Goal: Task Accomplishment & Management: Complete application form

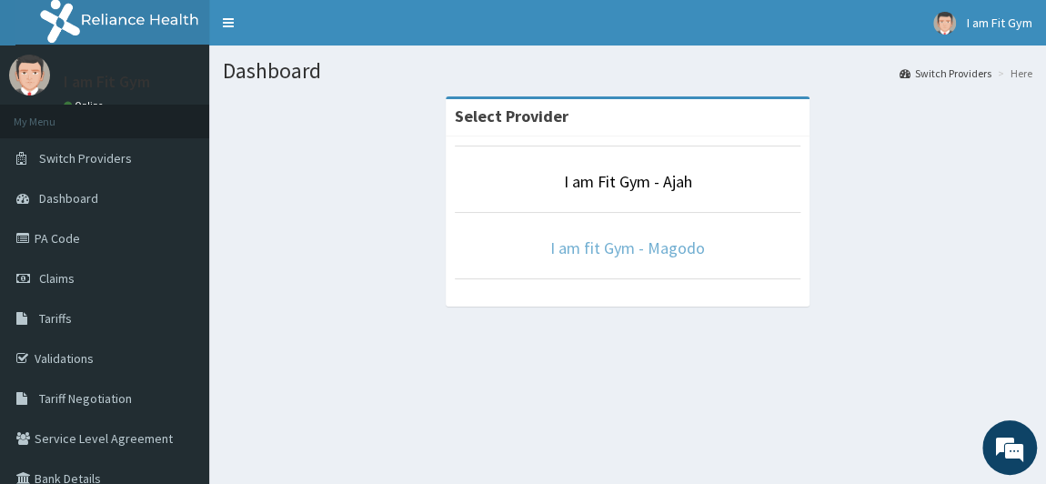
click at [581, 245] on link "I am fit Gym - Magodo" at bounding box center [627, 247] width 155 height 21
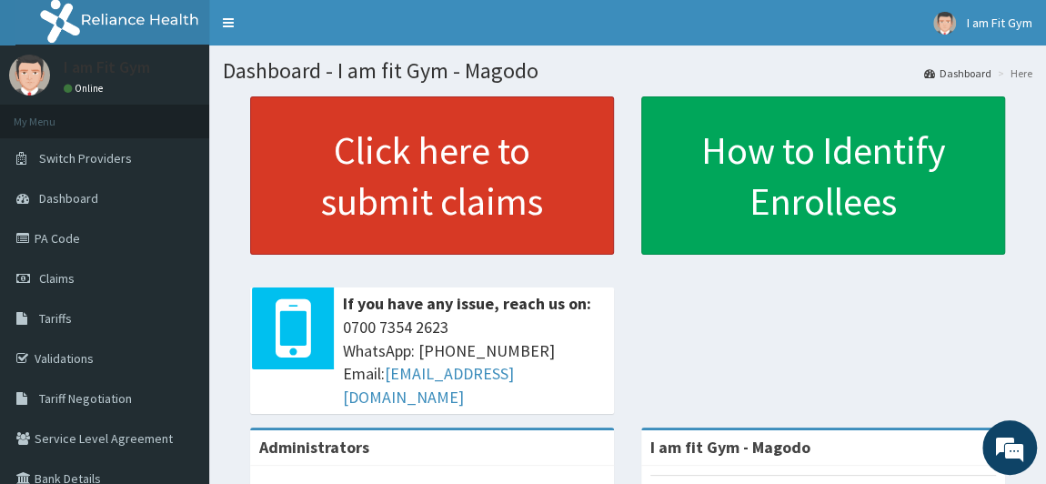
click at [512, 167] on link "Click here to submit claims" at bounding box center [432, 175] width 364 height 158
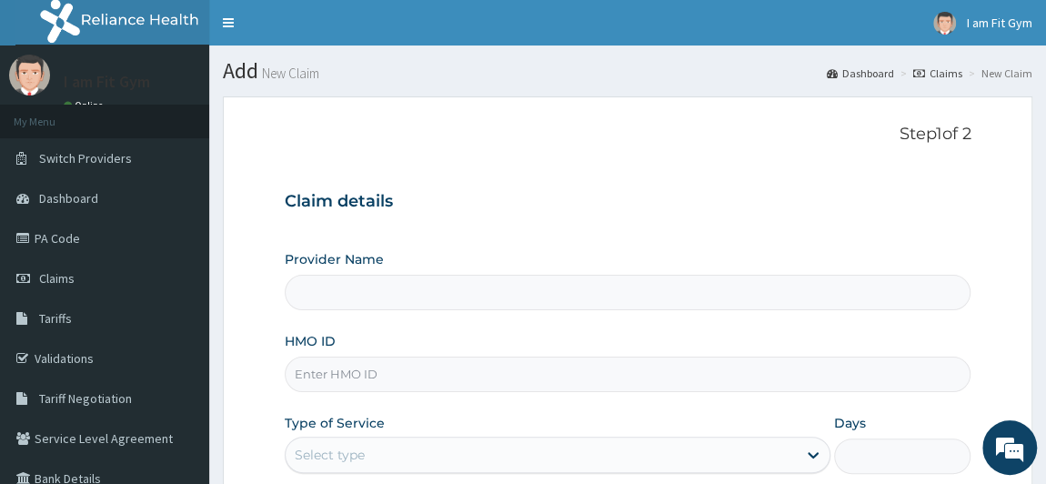
type input "I am fit Gym - Magodo"
type input "1"
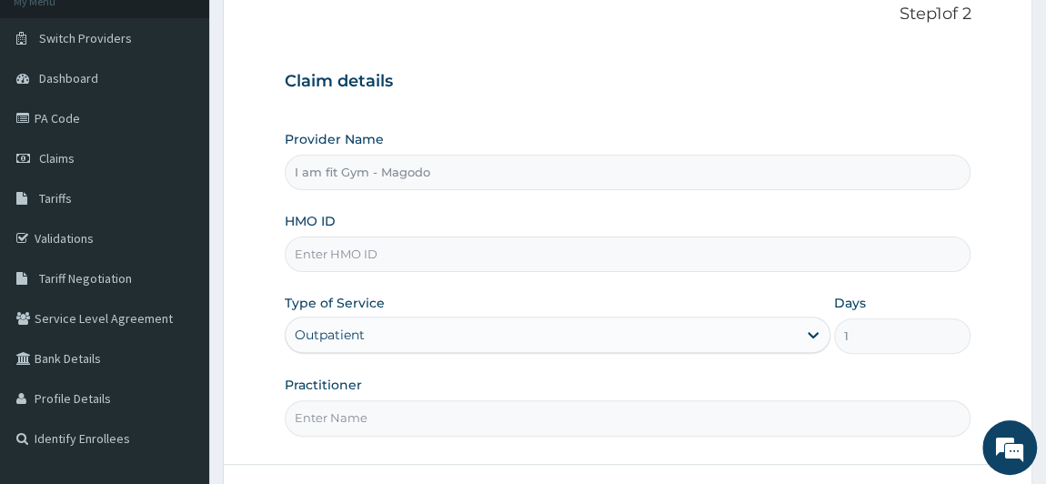
scroll to position [121, 0]
click at [458, 246] on input "HMO ID" at bounding box center [628, 252] width 686 height 35
type input "k"
type input "KSB/11300/A"
click at [416, 405] on input "Practitioner" at bounding box center [628, 416] width 686 height 35
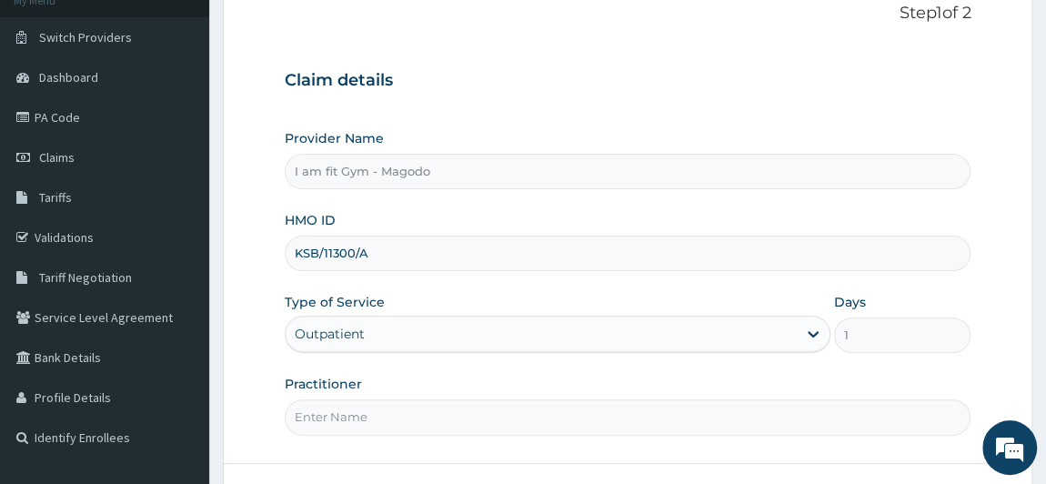
type input "RAZZIECMB"
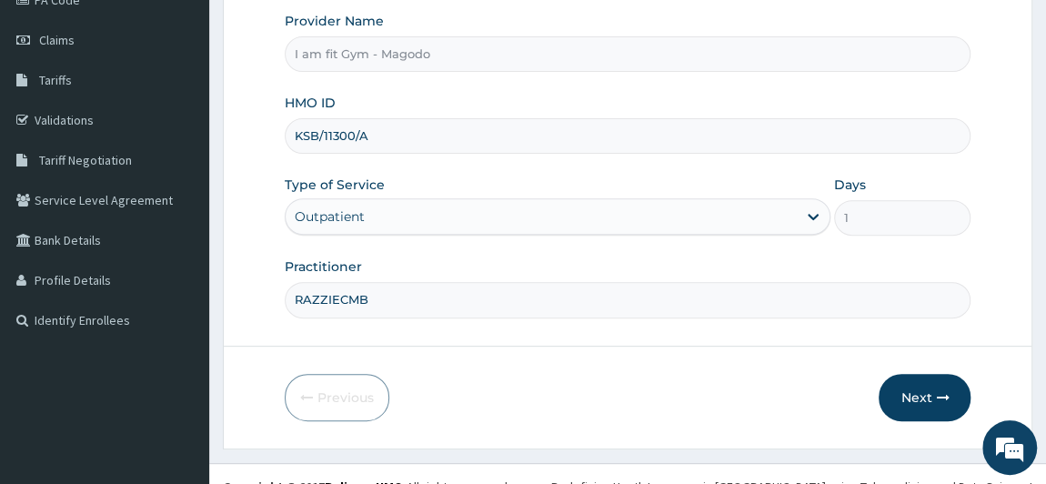
scroll to position [258, 0]
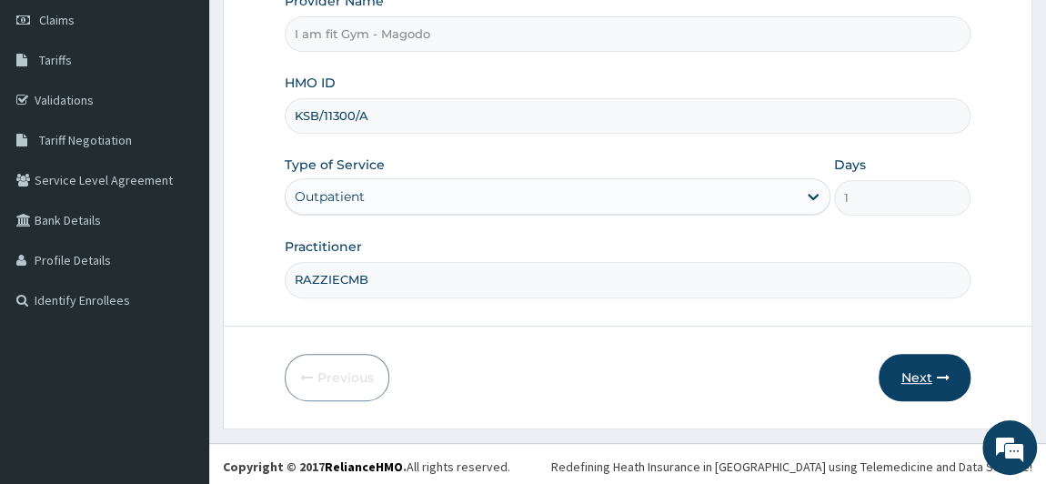
click at [935, 368] on button "Next" at bounding box center [924, 377] width 92 height 47
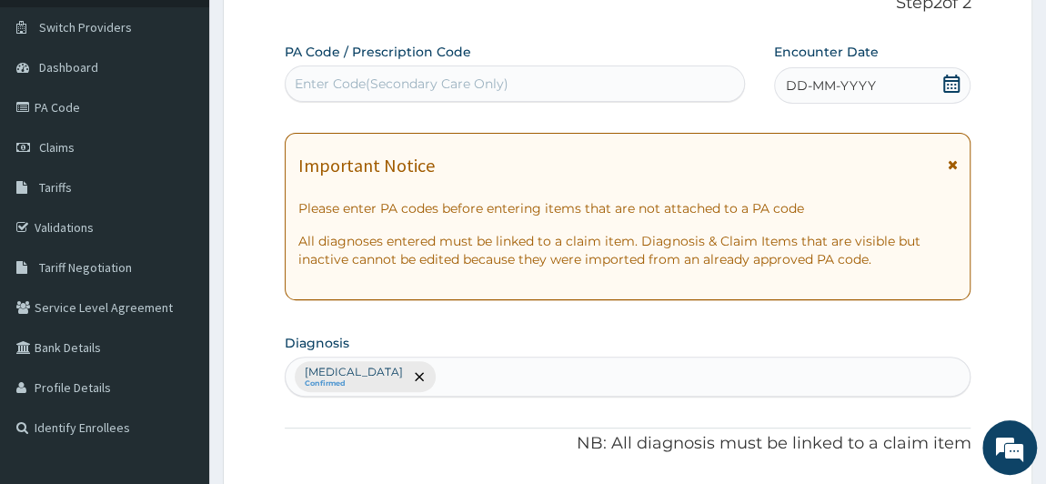
scroll to position [130, 0]
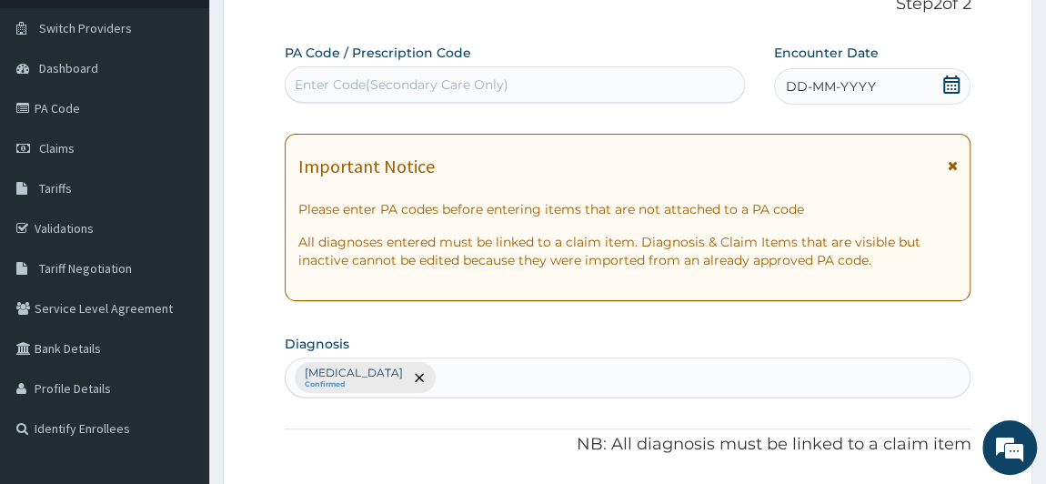
click at [879, 89] on div "DD-MM-YYYY" at bounding box center [872, 86] width 197 height 36
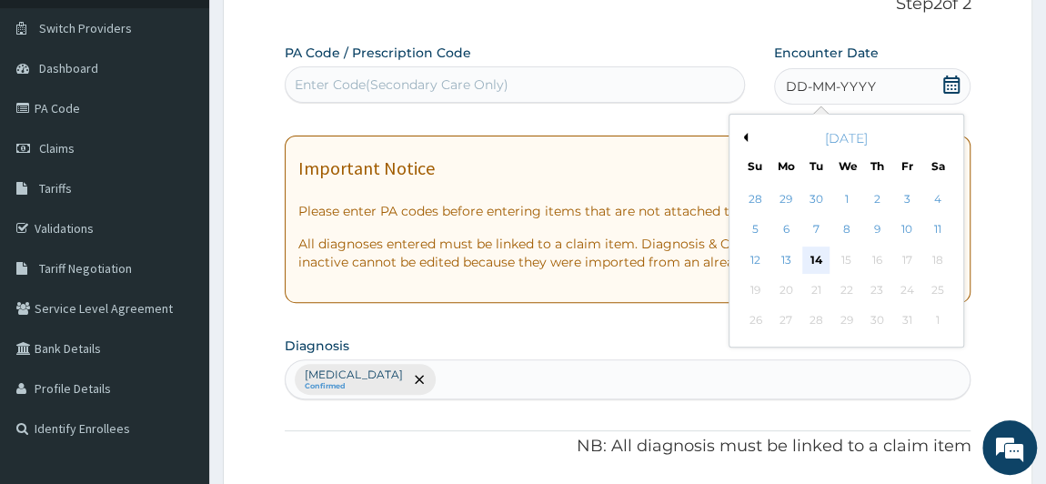
click at [822, 266] on div "14" at bounding box center [815, 259] width 27 height 27
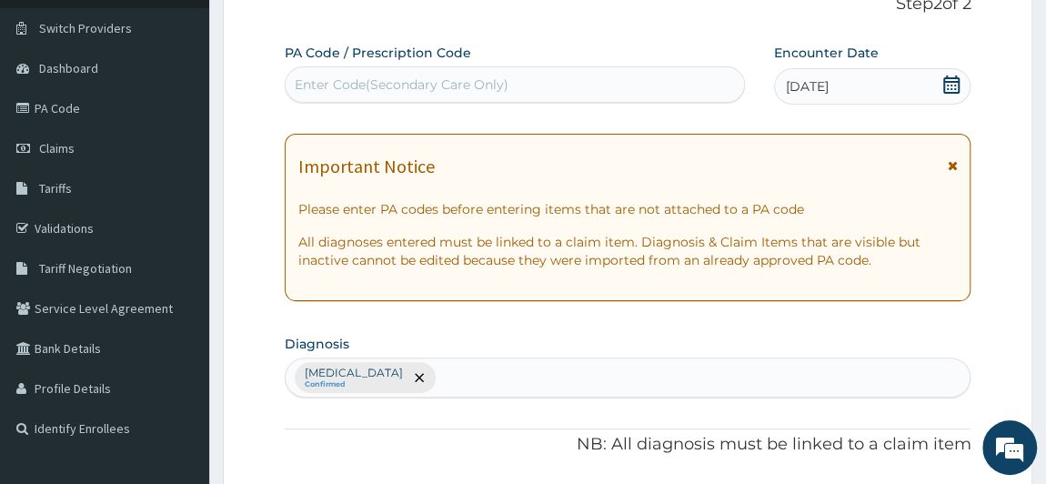
click at [692, 91] on div "Enter Code(Secondary Care Only)" at bounding box center [514, 84] width 458 height 29
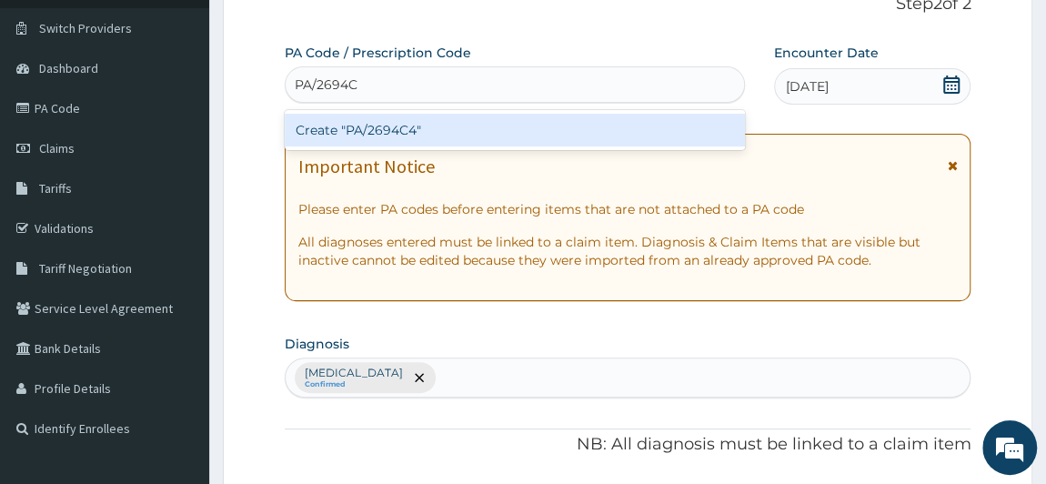
type input "PA/2694C4"
click at [675, 125] on div "Create "PA/2694C4"" at bounding box center [515, 130] width 460 height 33
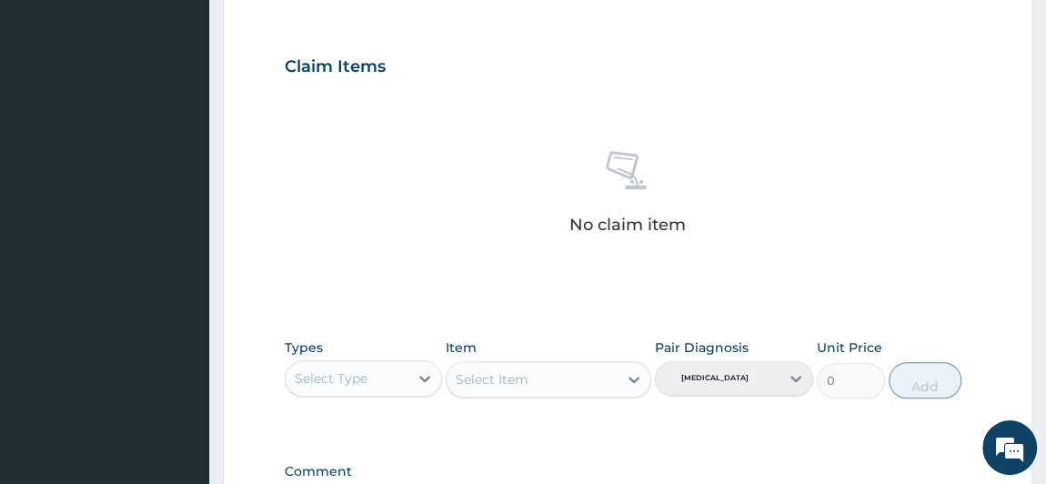
scroll to position [616, 0]
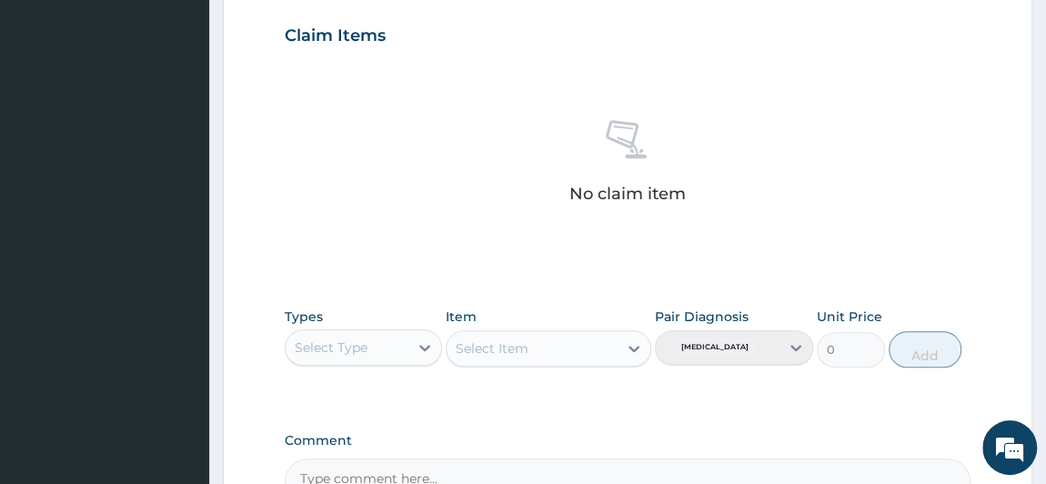
click at [372, 350] on div "Select Type" at bounding box center [347, 347] width 124 height 29
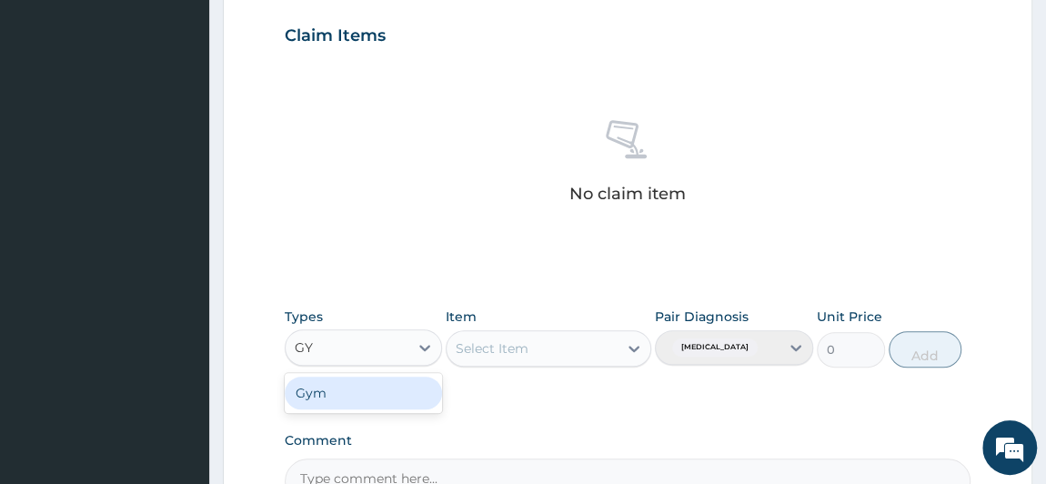
type input "GYM"
click at [355, 404] on div "Gym" at bounding box center [364, 392] width 158 height 33
click at [485, 332] on div "Select Item" at bounding box center [547, 348] width 205 height 36
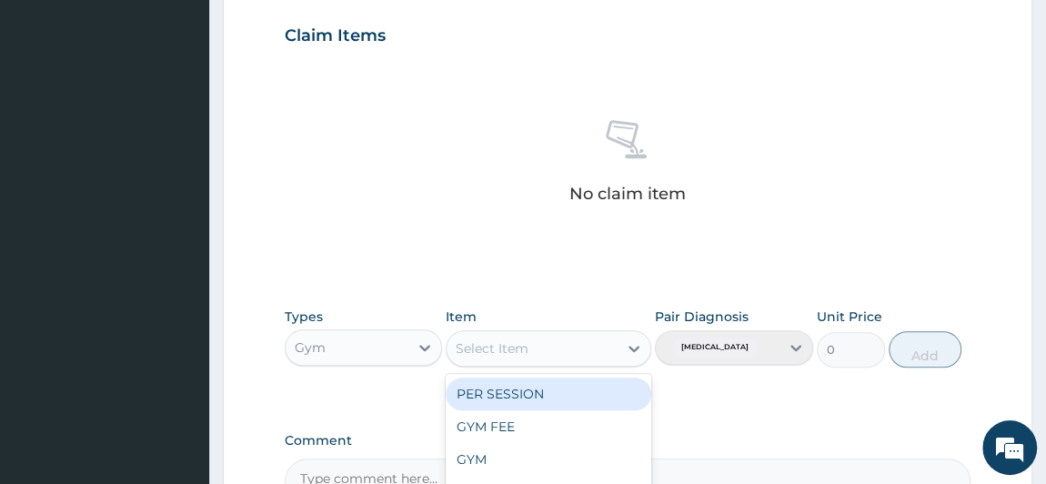
click at [485, 334] on div "Select Item" at bounding box center [531, 348] width 171 height 29
click at [489, 389] on div "PER SESSION" at bounding box center [547, 393] width 205 height 33
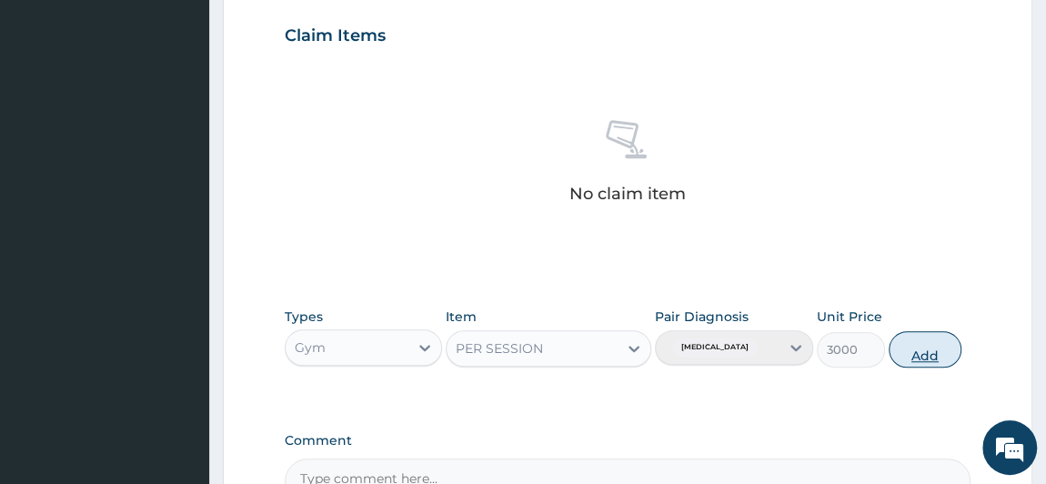
click at [896, 339] on button "Add" at bounding box center [924, 349] width 73 height 36
type input "0"
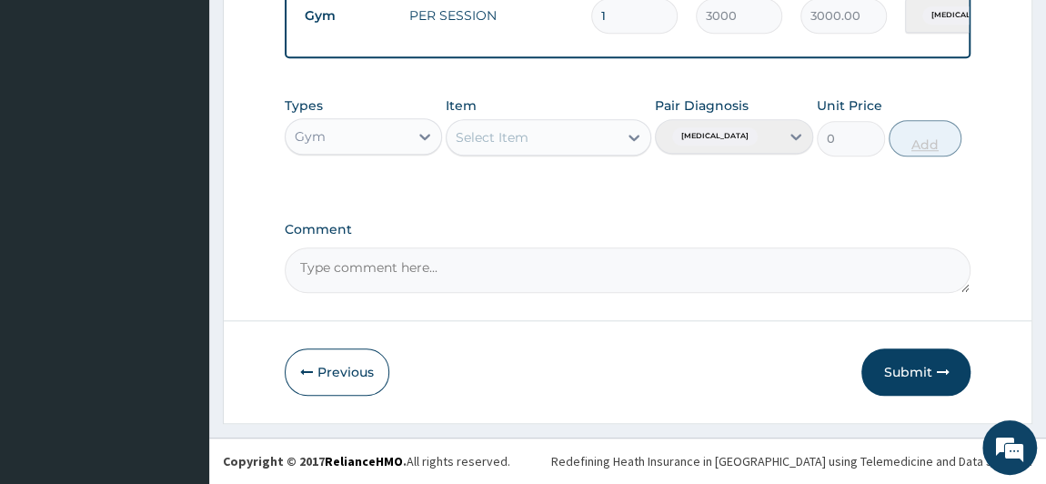
scroll to position [749, 0]
click at [901, 366] on button "Submit" at bounding box center [915, 371] width 109 height 47
